Goal: Use online tool/utility: Utilize a website feature to perform a specific function

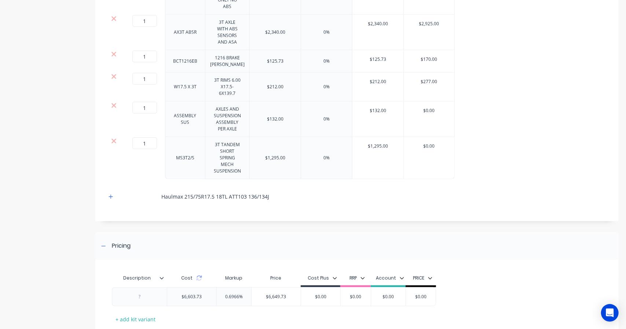
scroll to position [349, 0]
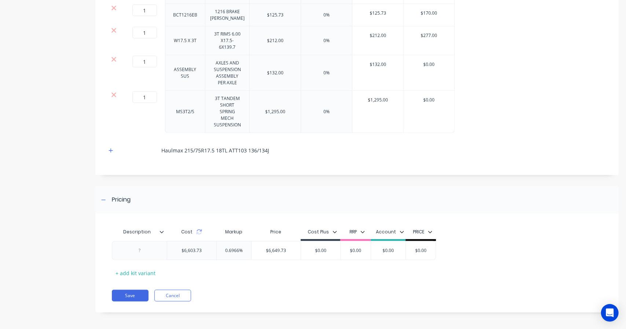
click at [235, 249] on input "0.6966%" at bounding box center [234, 250] width 37 height 7
drag, startPoint x: 240, startPoint y: 249, endPoint x: 191, endPoint y: 251, distance: 49.2
click at [191, 251] on div "$6,603.73 0.6966% 0.6966% $6,649.73 $0.00 $0.00 $0.00 $0.00" at bounding box center [274, 250] width 324 height 19
type input "0%"
click at [361, 188] on div "Pricing" at bounding box center [356, 199] width 523 height 27
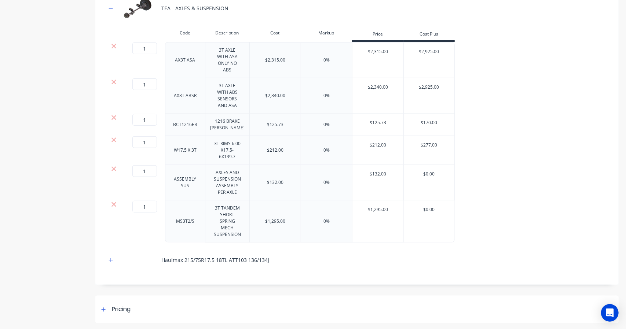
scroll to position [240, 0]
click at [108, 259] on button "button" at bounding box center [110, 259] width 9 height 9
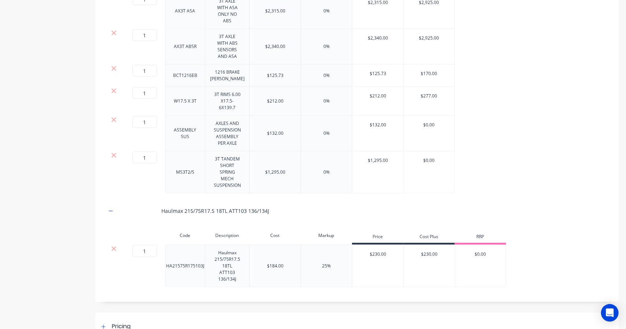
scroll to position [299, 0]
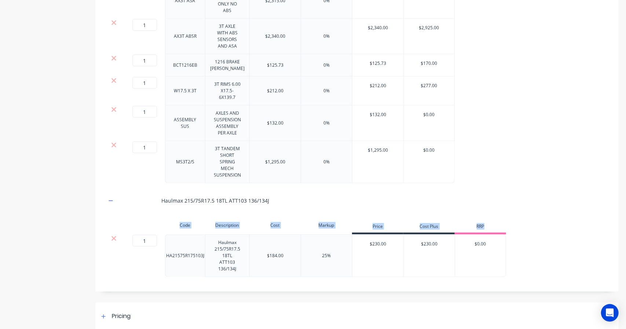
click at [151, 233] on div "Code Description Cost Markup Price Cost Plus RRP 1 1 ? HA21575R175103J Haulmax …" at bounding box center [356, 247] width 501 height 59
click at [145, 241] on input "1" at bounding box center [144, 241] width 25 height 12
type input "4"
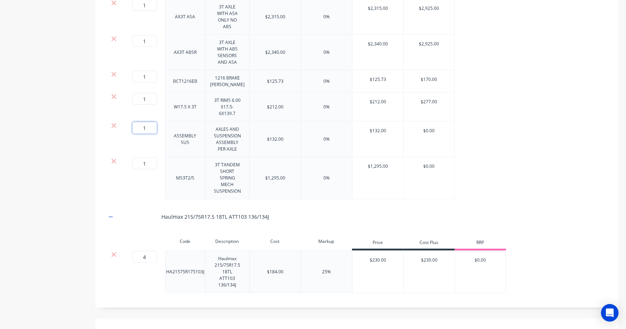
click at [146, 125] on input "1" at bounding box center [144, 128] width 25 height 12
click at [148, 124] on input "1" at bounding box center [144, 128] width 25 height 12
click at [140, 126] on input "1" at bounding box center [144, 128] width 25 height 12
type input "2"
